Goal: Information Seeking & Learning: Learn about a topic

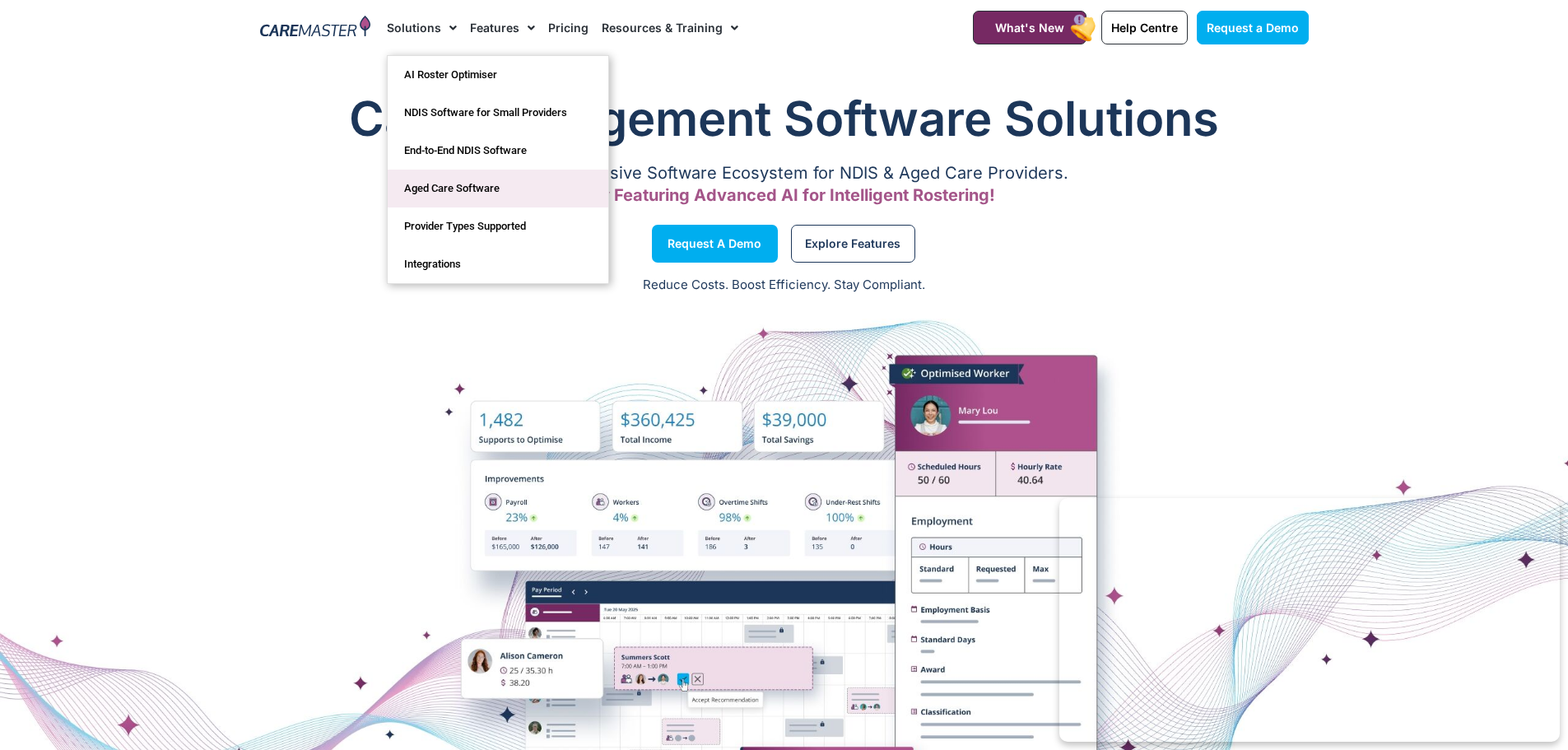
click at [490, 190] on link "Aged Care Software" at bounding box center [498, 188] width 220 height 38
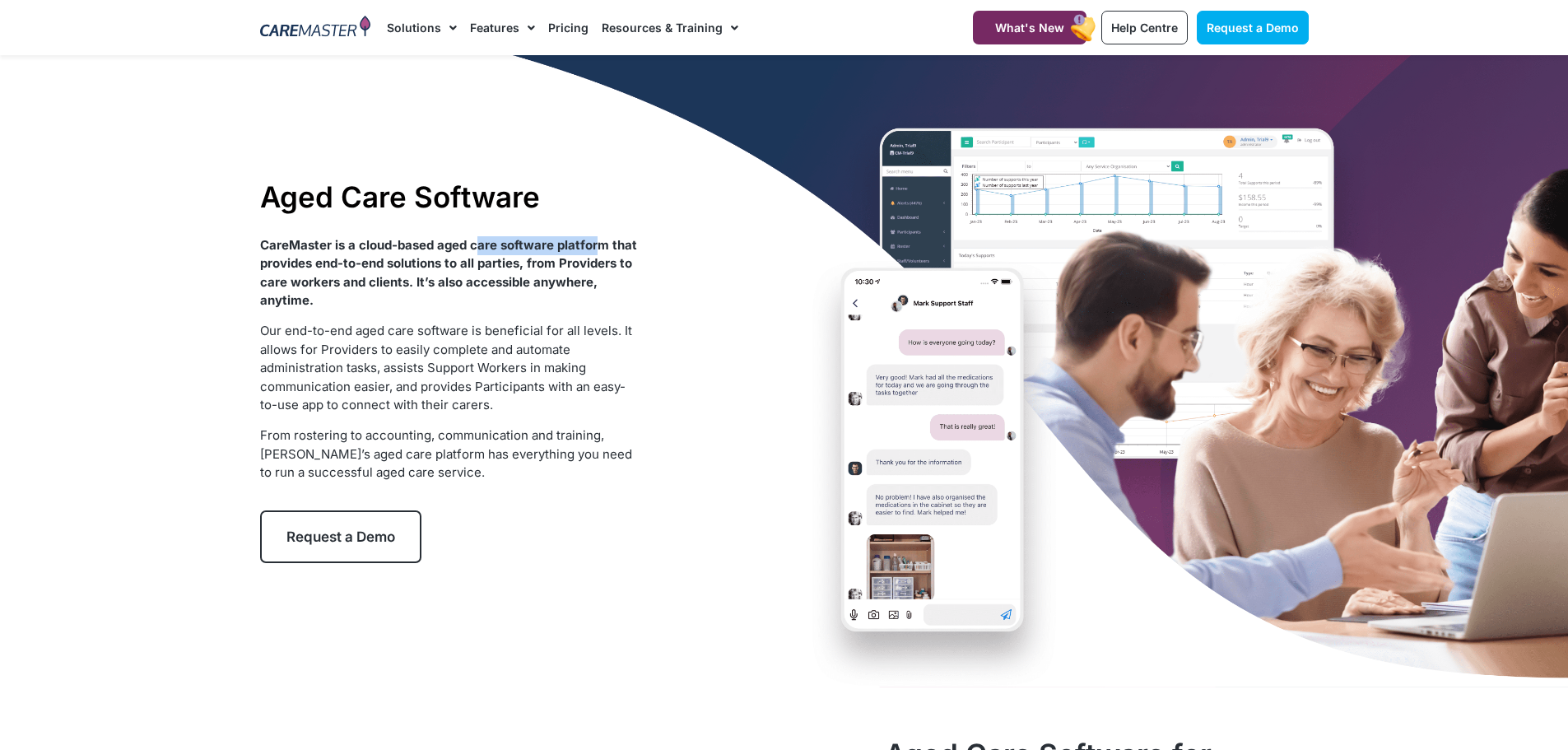
drag, startPoint x: 477, startPoint y: 241, endPoint x: 601, endPoint y: 243, distance: 124.0
click at [601, 243] on strong "CareMaster is a cloud-based aged care software platform that provides end-to-en…" at bounding box center [449, 273] width 377 height 71
click at [601, 243] on strong "CareMaster is a cloud-based aged care software platform that provides end-to-en…" at bounding box center [449, 273] width 377 height 71
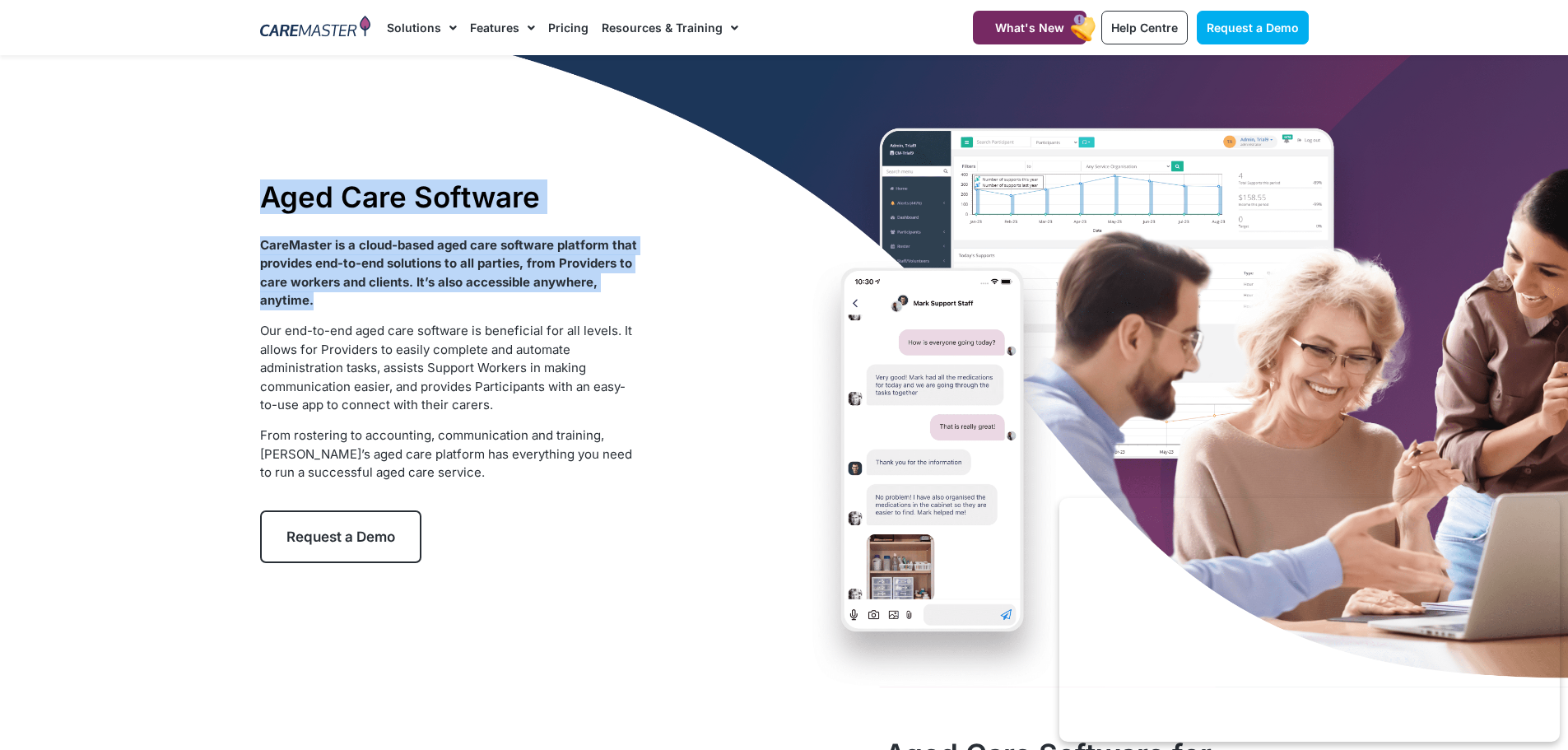
drag, startPoint x: 335, startPoint y: 298, endPoint x: 214, endPoint y: 193, distance: 160.2
click at [214, 193] on section "Aged Care Software CareMaster is a cloud-based aged care software platform that…" at bounding box center [784, 371] width 1568 height 632
click at [304, 283] on strong "CareMaster is a cloud-based aged care software platform that provides end-to-en…" at bounding box center [449, 273] width 377 height 71
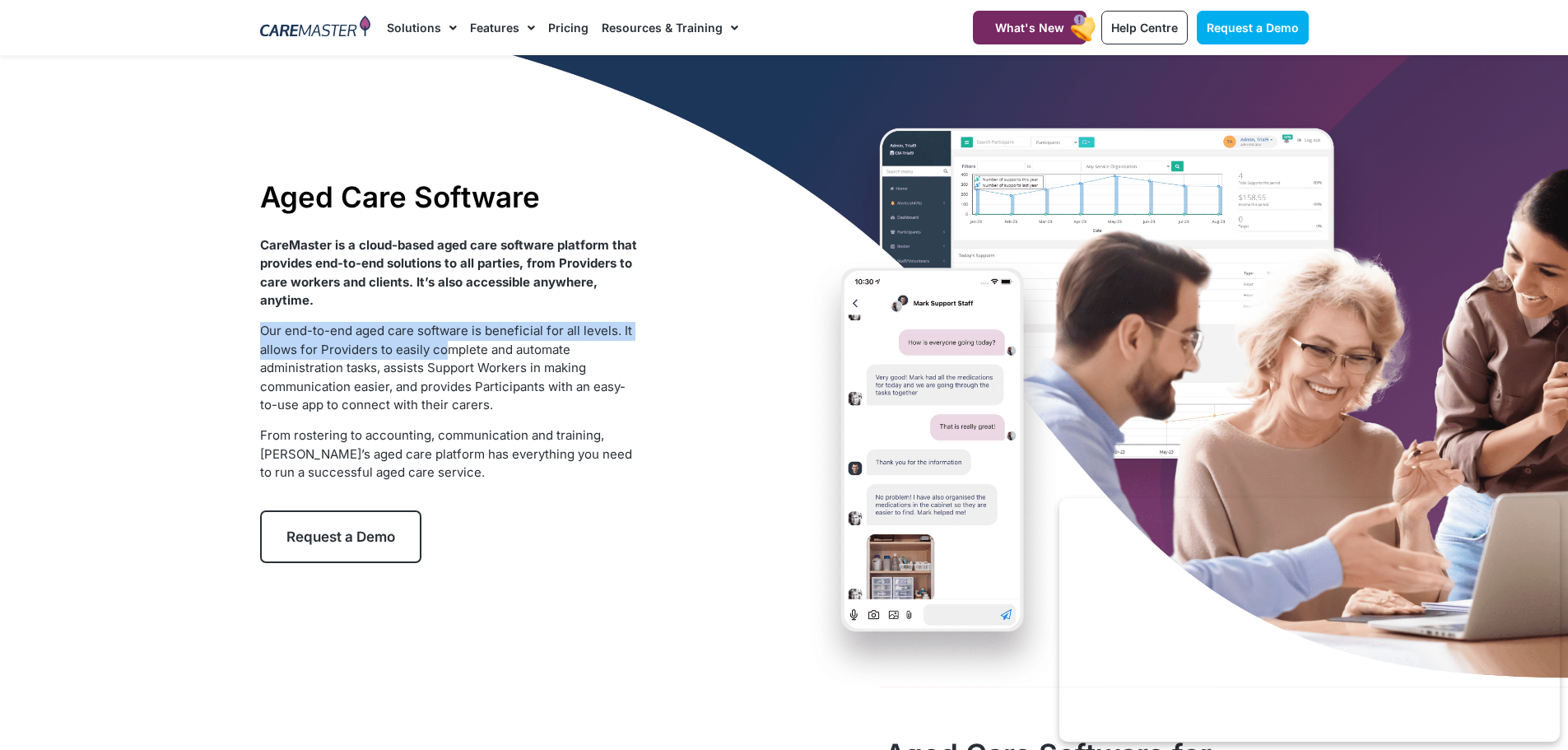
drag, startPoint x: 263, startPoint y: 325, endPoint x: 442, endPoint y: 348, distance: 180.5
click at [442, 348] on span "Our end-to-end aged care software is beneficial for all levels. It allows for P…" at bounding box center [446, 367] width 372 height 90
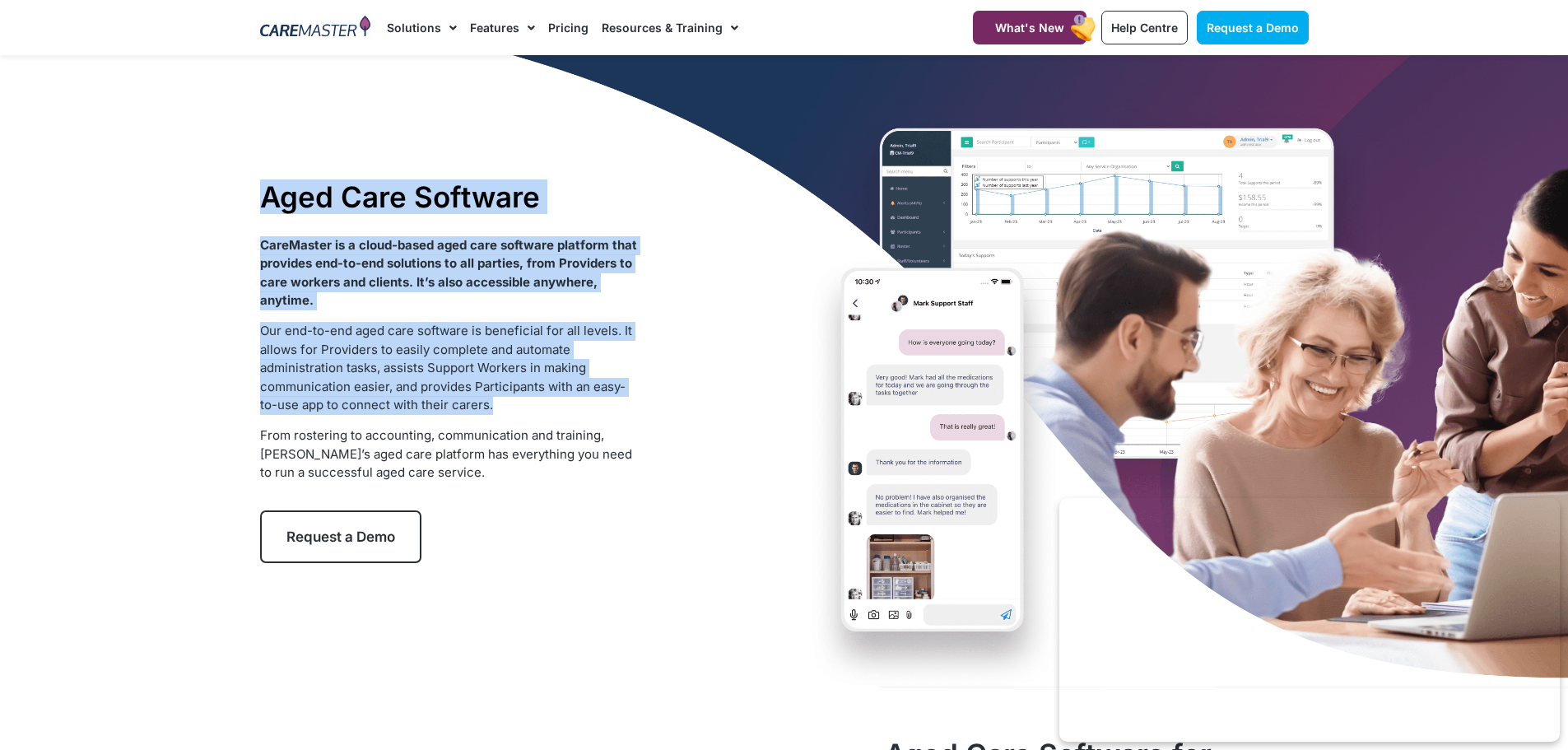
drag, startPoint x: 511, startPoint y: 401, endPoint x: 244, endPoint y: 286, distance: 290.7
click at [244, 286] on section "Aged Care Software CareMaster is a cloud-based aged care software platform that…" at bounding box center [784, 371] width 1568 height 632
click at [341, 398] on span "Our end-to-end aged care software is beneficial for all levels. It allows for P…" at bounding box center [446, 367] width 372 height 90
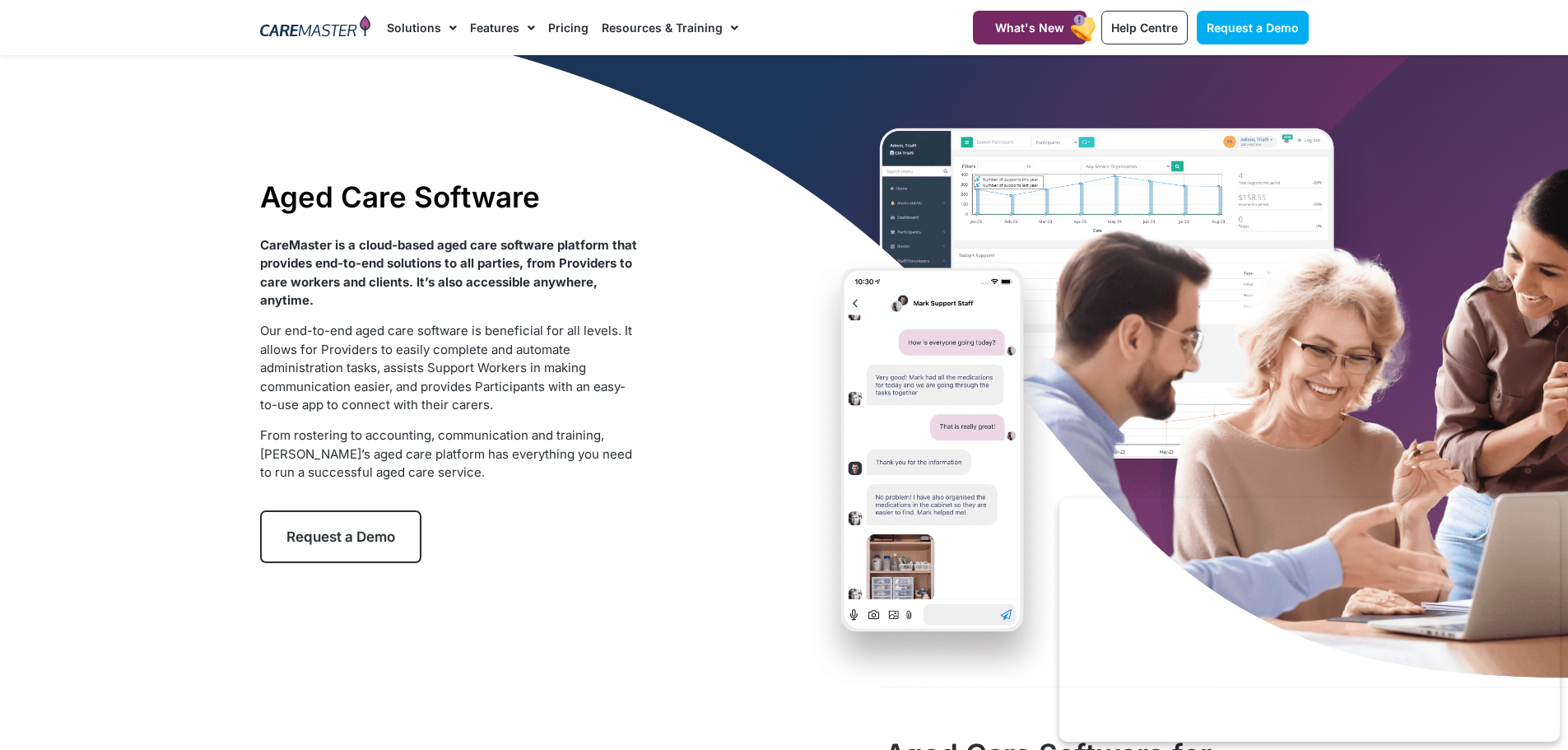
click at [344, 411] on span "Our end-to-end aged care software is beneficial for all levels. It allows for P…" at bounding box center [446, 367] width 372 height 90
click at [404, 411] on span "Our end-to-end aged care software is beneficial for all levels. It allows for P…" at bounding box center [446, 367] width 372 height 90
click at [468, 413] on p "Our end-to-end aged care software is beneficial for all levels. It allows for P…" at bounding box center [449, 368] width 377 height 93
drag, startPoint x: 522, startPoint y: 409, endPoint x: 304, endPoint y: 383, distance: 219.5
click at [309, 379] on p "Our end-to-end aged care software is beneficial for all levels. It allows for P…" at bounding box center [449, 368] width 377 height 93
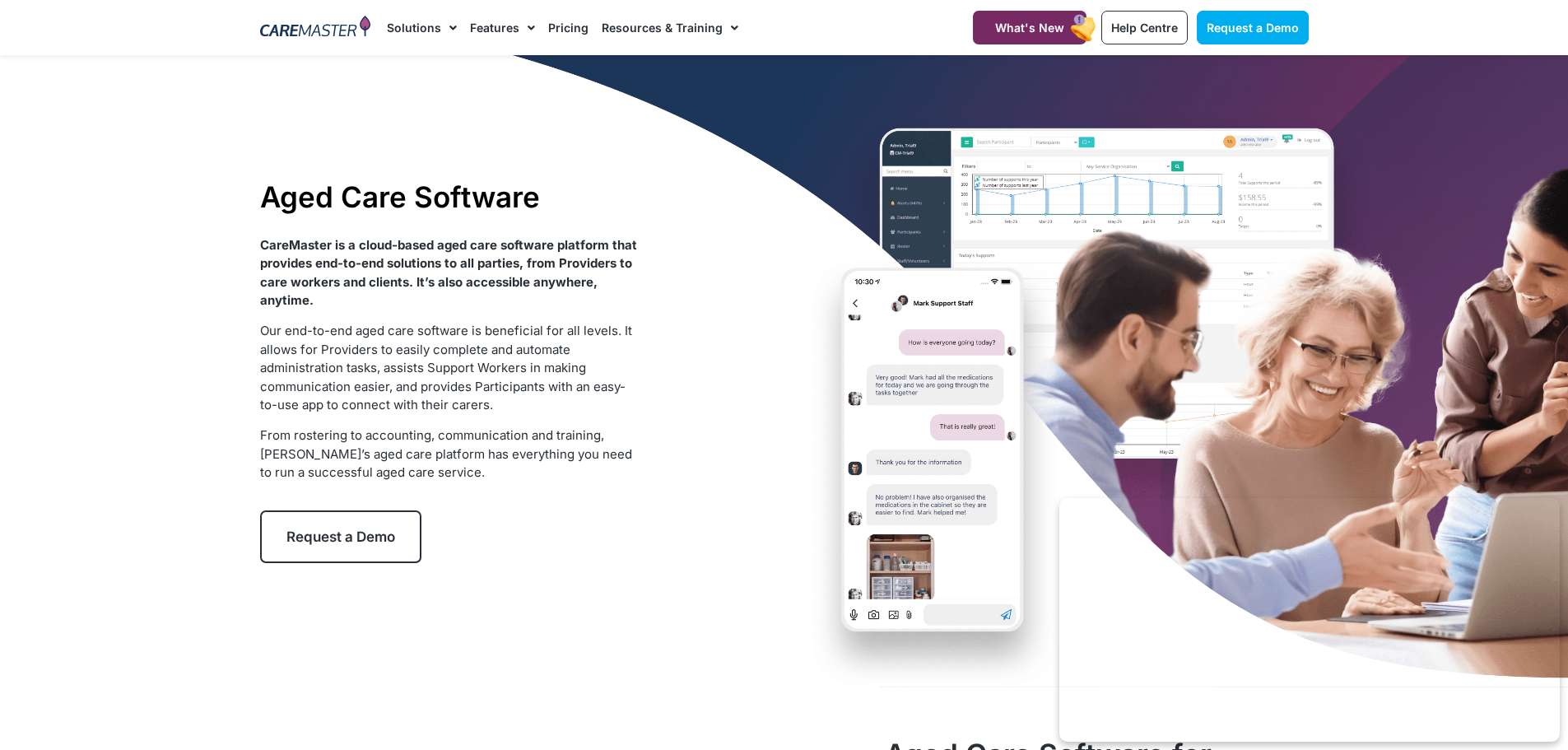
drag, startPoint x: 337, startPoint y: 416, endPoint x: 411, endPoint y: 448, distance: 80.6
click at [338, 417] on div "CareMaster is a cloud-based aged care software platform that provides end-to-en…" at bounding box center [449, 360] width 377 height 246
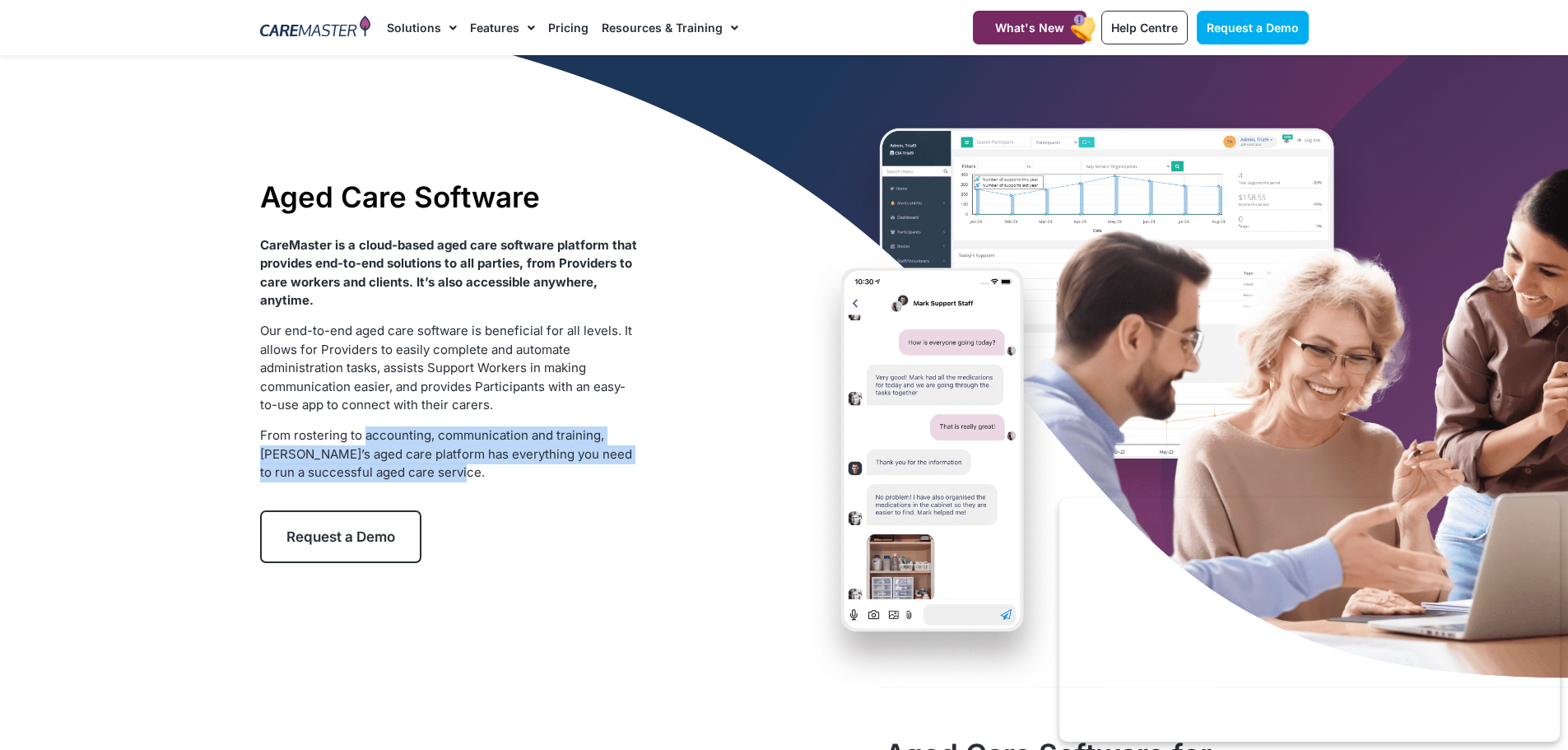
click at [331, 414] on div "CareMaster is a cloud-based aged care software platform that provides end-to-en…" at bounding box center [449, 360] width 377 height 246
click at [341, 413] on p "Our end-to-end aged care software is beneficial for all levels. It allows for P…" at bounding box center [449, 368] width 377 height 93
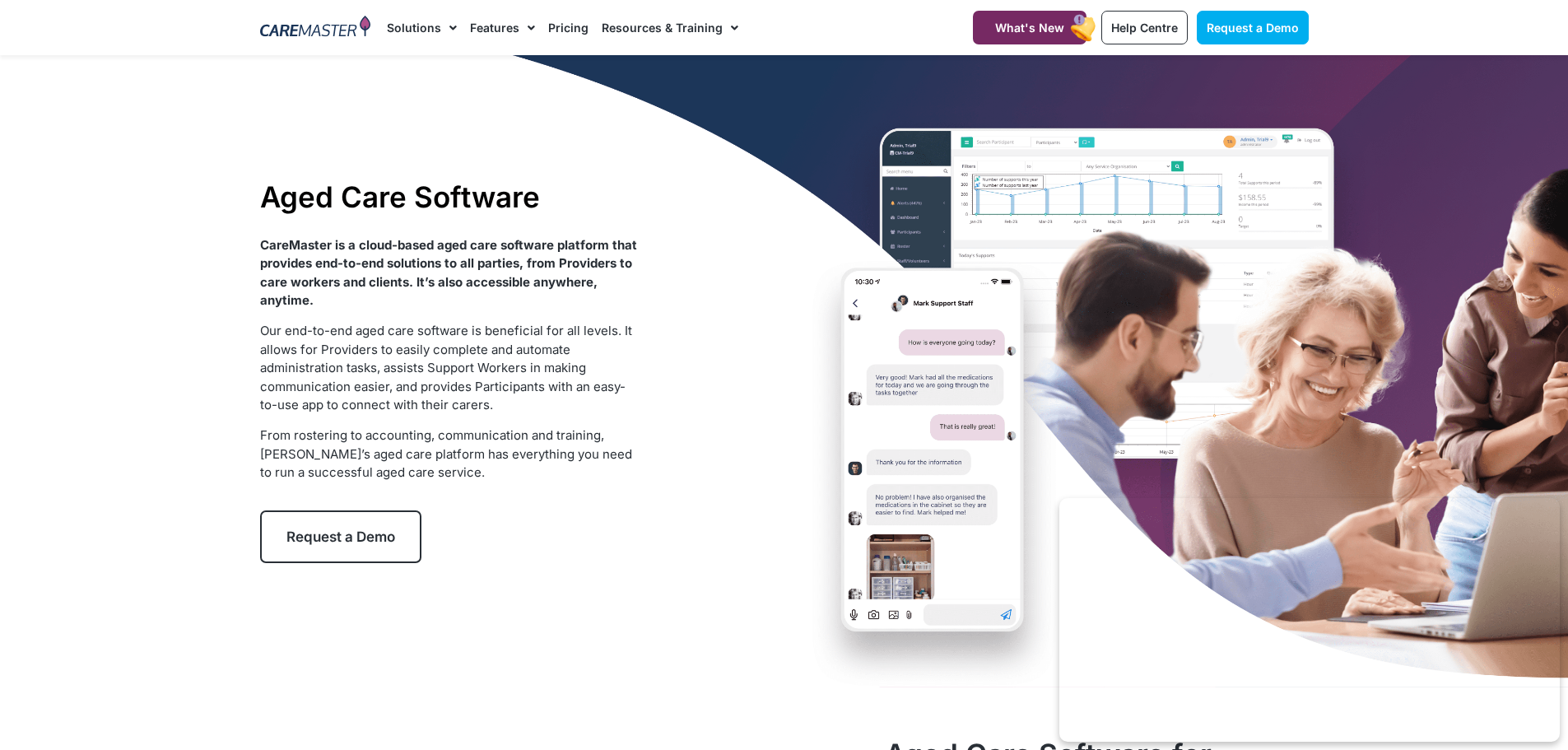
click at [435, 257] on strong "CareMaster is a cloud-based aged care software platform that provides end-to-en…" at bounding box center [449, 273] width 377 height 71
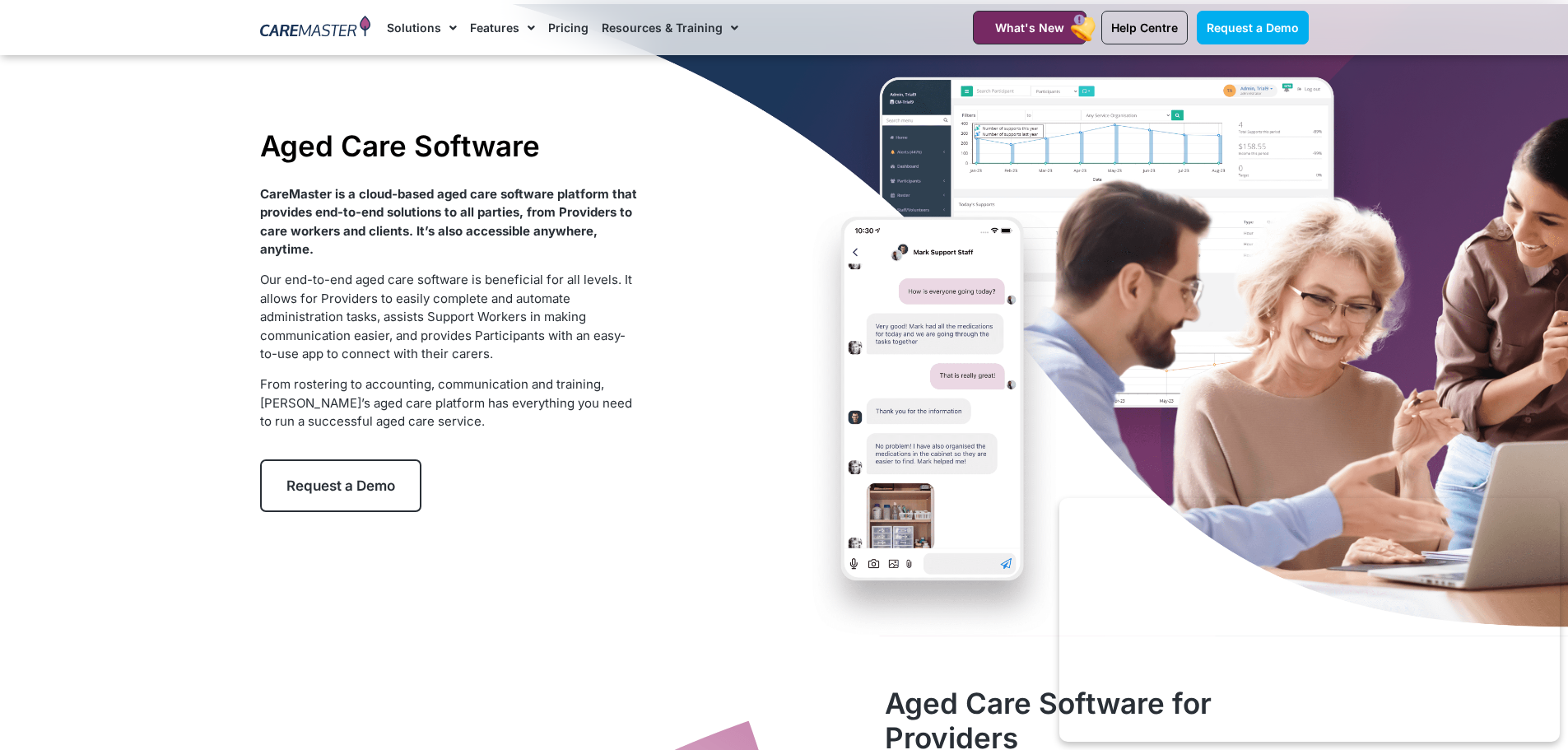
scroll to position [411, 0]
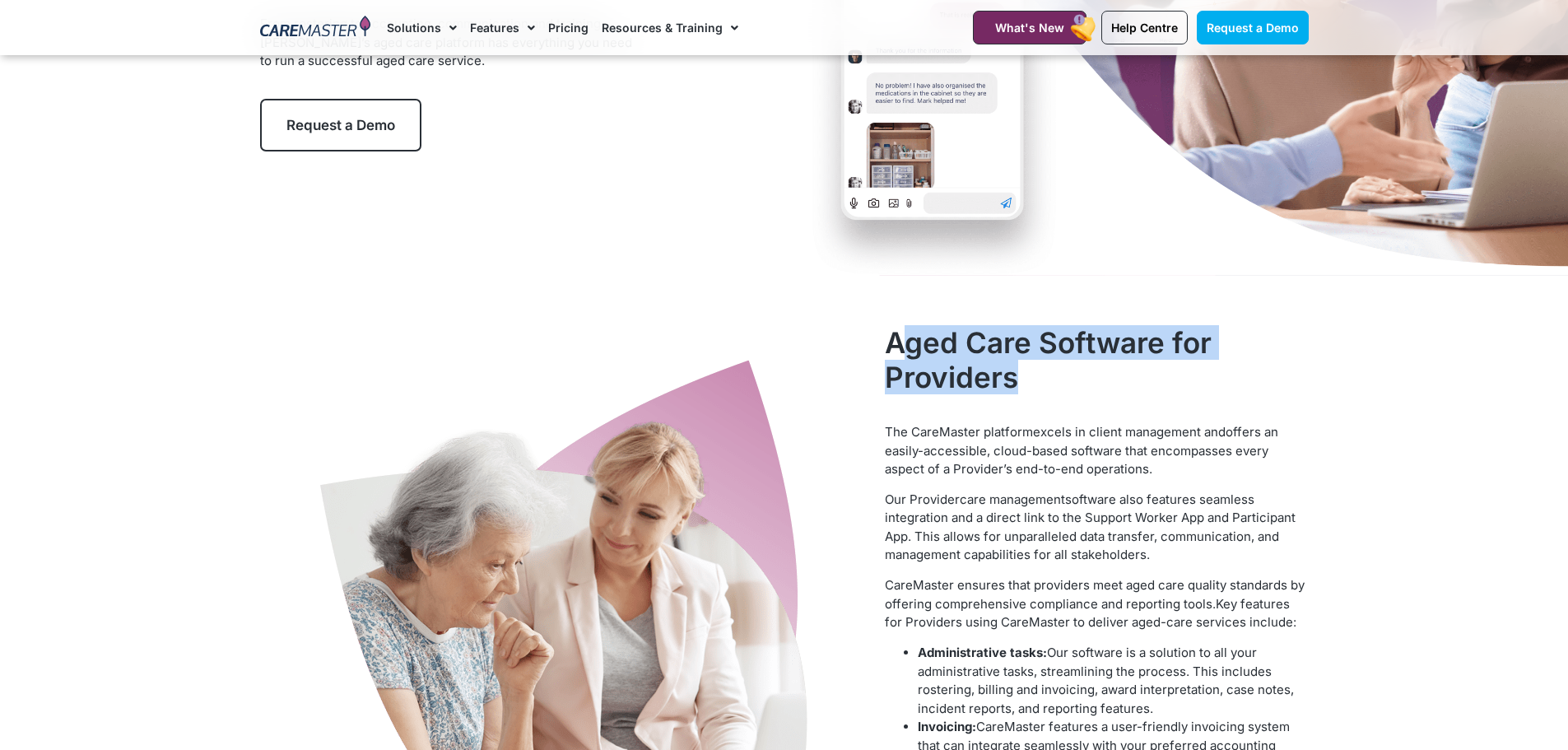
drag, startPoint x: 904, startPoint y: 339, endPoint x: 1075, endPoint y: 433, distance: 195.1
click at [1076, 427] on div "Aged Care Software for Providers The CareMaster platform excels in client manag…" at bounding box center [1096, 658] width 439 height 683
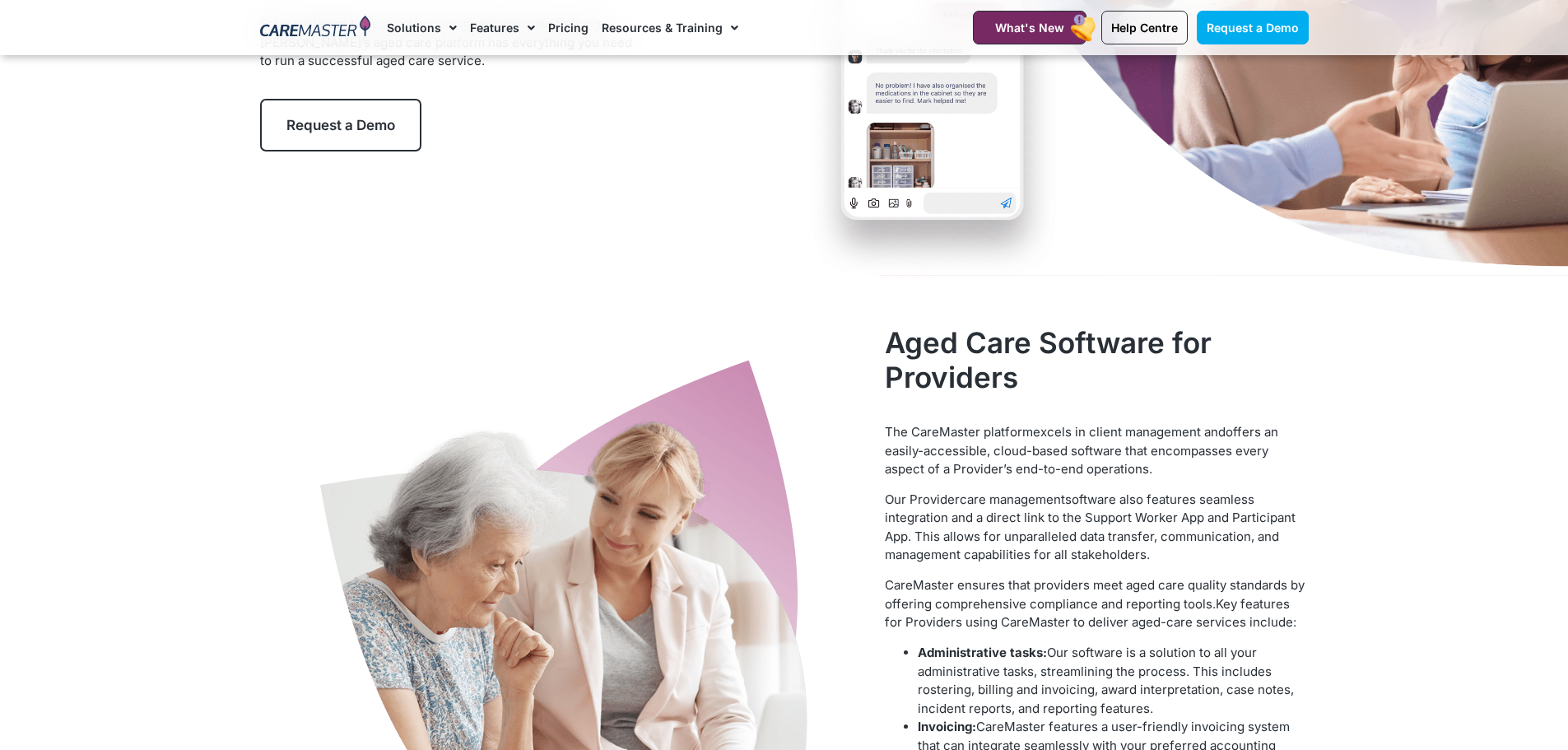
drag, startPoint x: 1135, startPoint y: 448, endPoint x: 1181, endPoint y: 437, distance: 47.3
click at [1136, 448] on span "offers an easily-accessible, cloud-based software that encompasses every aspect…" at bounding box center [1081, 451] width 393 height 53
drag, startPoint x: 1185, startPoint y: 436, endPoint x: 1230, endPoint y: 434, distance: 45.0
click at [1229, 434] on p "The CareMaster platform excels in client management and offers an easily-access…" at bounding box center [1096, 451] width 423 height 56
click at [1230, 434] on span "offers an easily-accessible, cloud-based software that encompasses every aspect…" at bounding box center [1081, 451] width 393 height 53
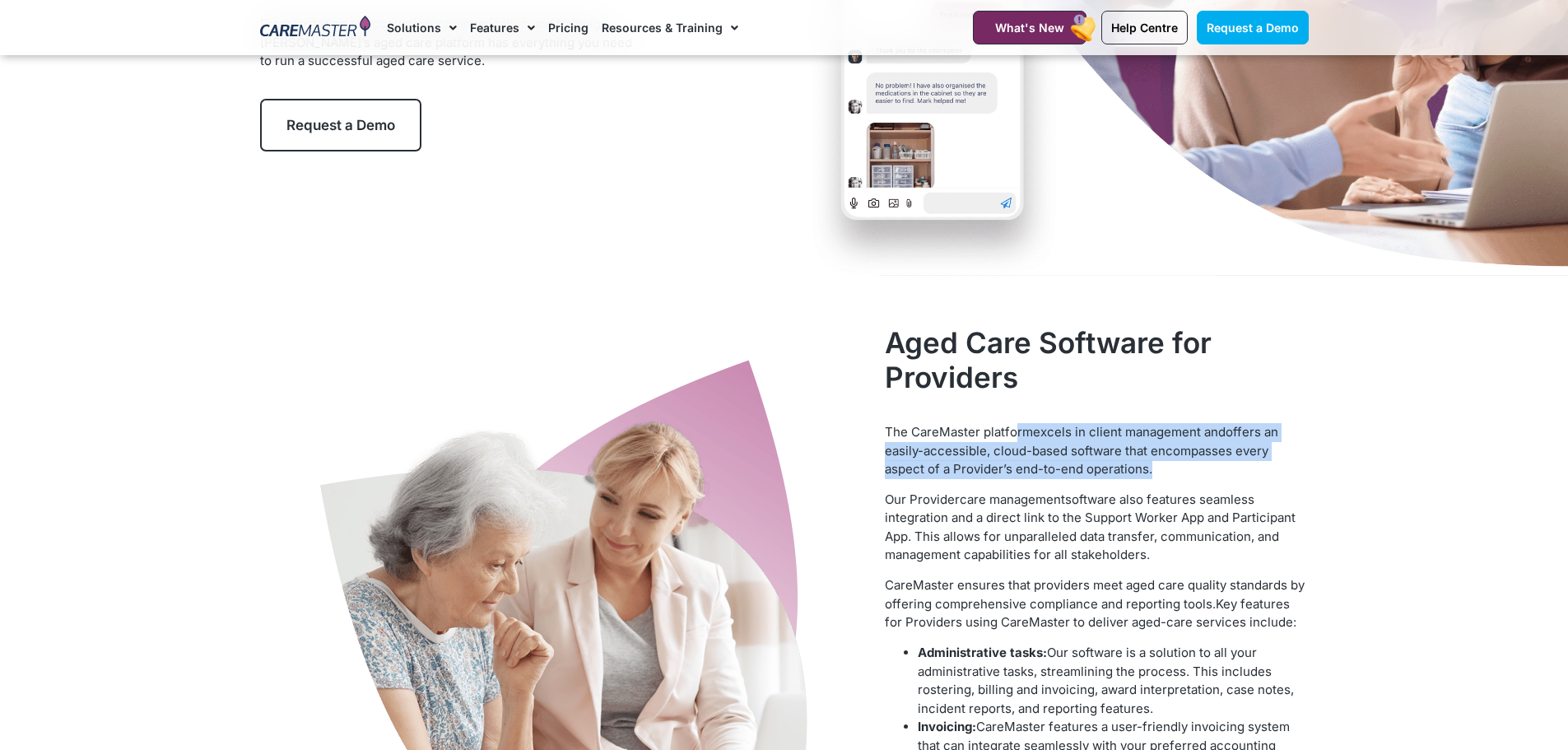
drag, startPoint x: 1179, startPoint y: 467, endPoint x: 964, endPoint y: 439, distance: 216.8
click at [964, 439] on p "The CareMaster platform excels in client management and offers an easily-access…" at bounding box center [1096, 451] width 423 height 56
click at [968, 463] on span "offers an easily-accessible, cloud-based software that encompasses every aspect…" at bounding box center [1081, 451] width 393 height 53
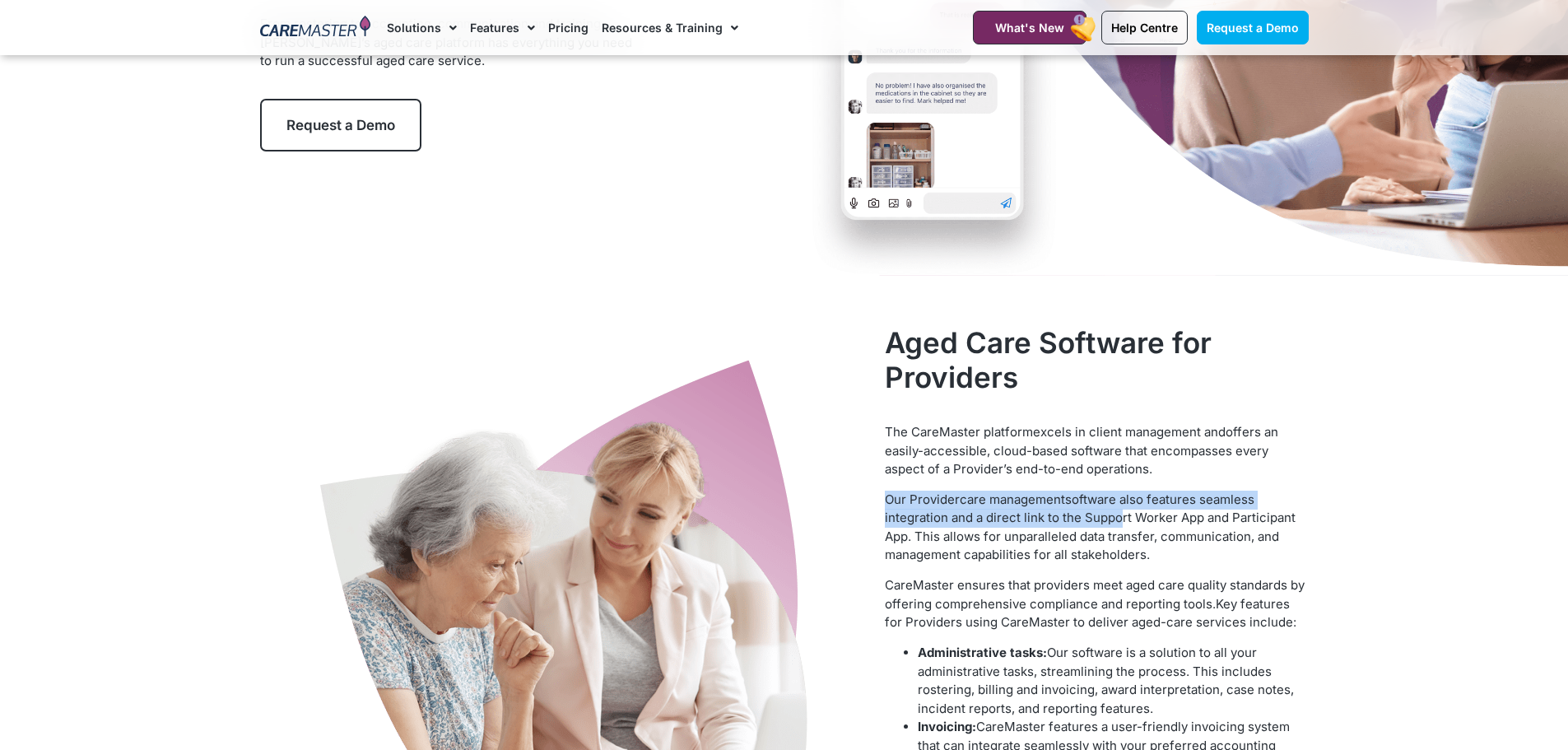
drag, startPoint x: 1070, startPoint y: 518, endPoint x: 1184, endPoint y: 533, distance: 115.0
click at [1156, 528] on p "Our Provider care management software also features seamless integration and a …" at bounding box center [1096, 527] width 423 height 74
click at [1184, 539] on span "software also features seamless integration and a direct link to the Support Wo…" at bounding box center [1090, 527] width 410 height 71
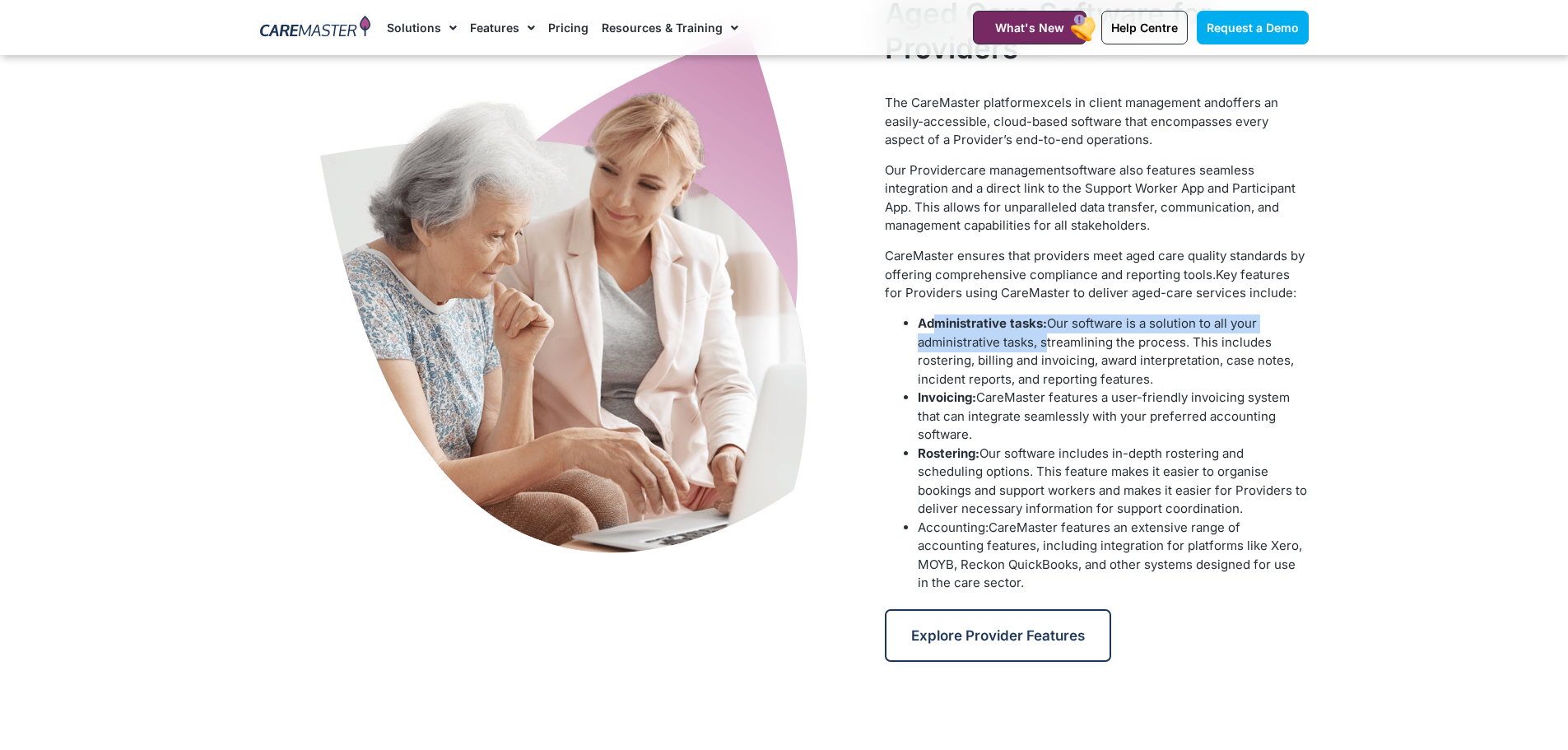
drag, startPoint x: 994, startPoint y: 339, endPoint x: 1082, endPoint y: 365, distance: 91.8
click at [1078, 359] on li "Administrative tasks: Our software is a solution to all your administrative tas…" at bounding box center [1113, 351] width 390 height 74
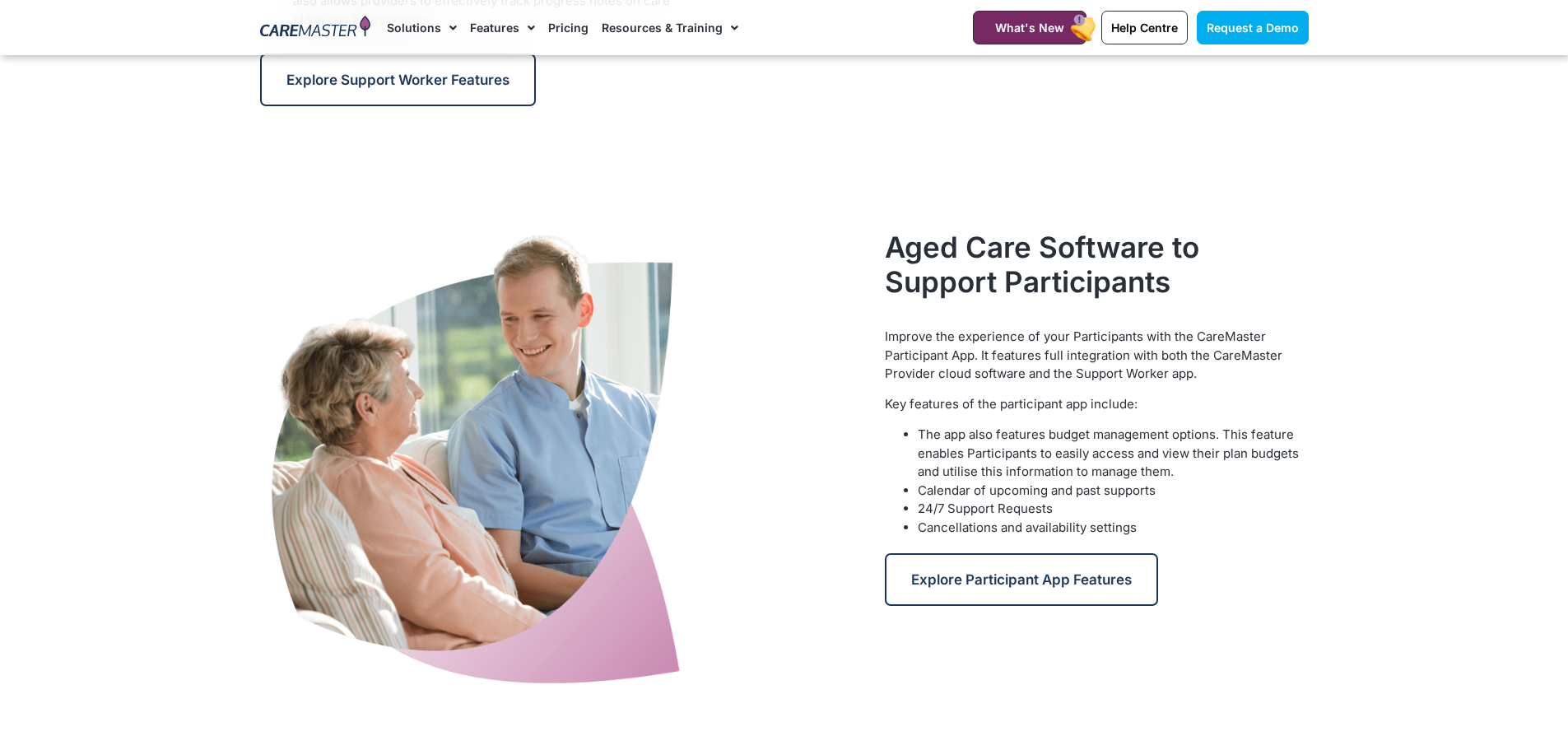
scroll to position [2058, 0]
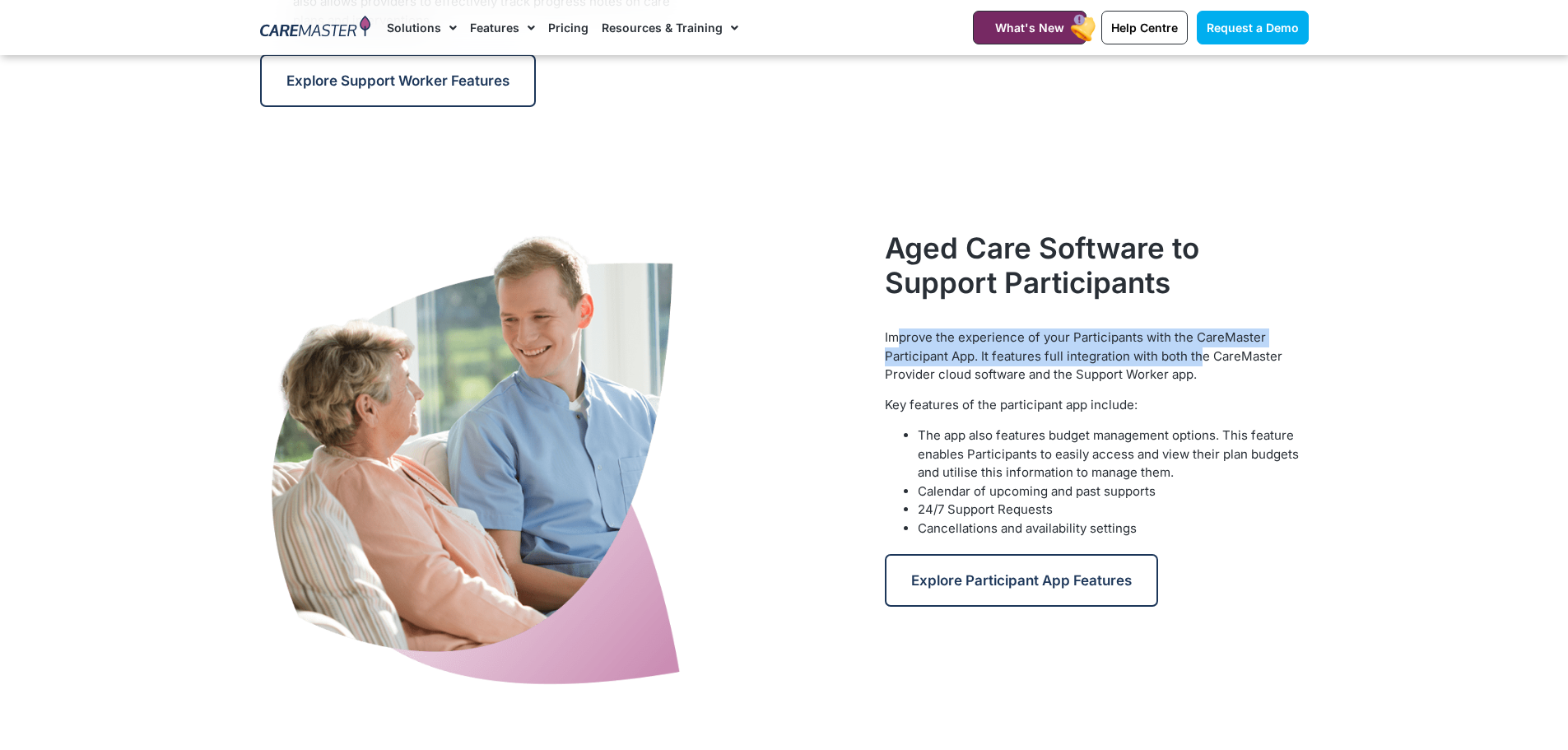
drag, startPoint x: 894, startPoint y: 333, endPoint x: 1199, endPoint y: 364, distance: 306.6
click at [1199, 364] on p "Improve the experience of your Participants with the CareMaster Participant App…" at bounding box center [1096, 356] width 423 height 56
